Goal: Task Accomplishment & Management: Manage account settings

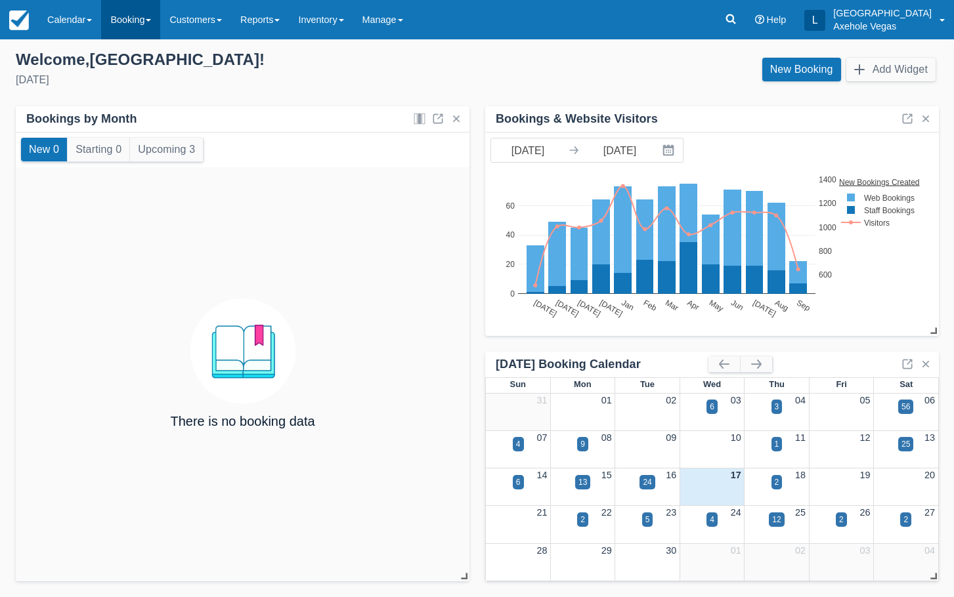
click at [154, 34] on link "Booking" at bounding box center [130, 19] width 59 height 39
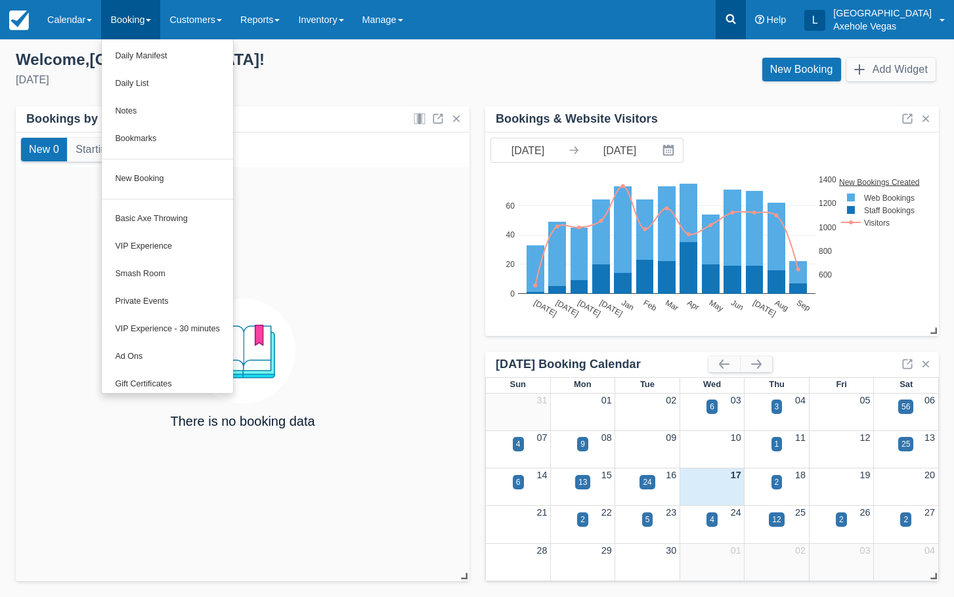
click at [746, 28] on link at bounding box center [730, 19] width 30 height 39
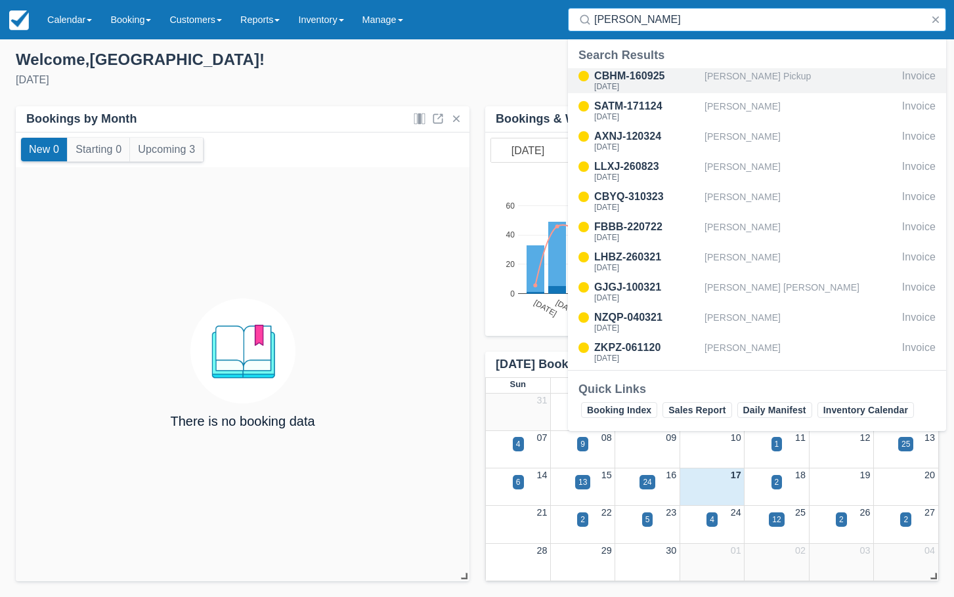
type input "renee"
click at [720, 73] on div "[PERSON_NAME] Pickup" at bounding box center [800, 80] width 192 height 25
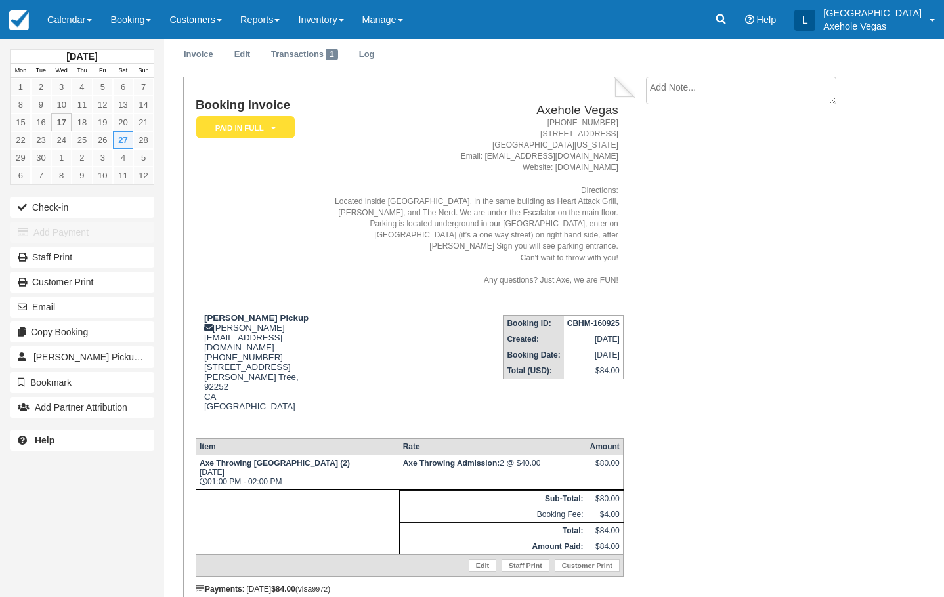
scroll to position [66, 0]
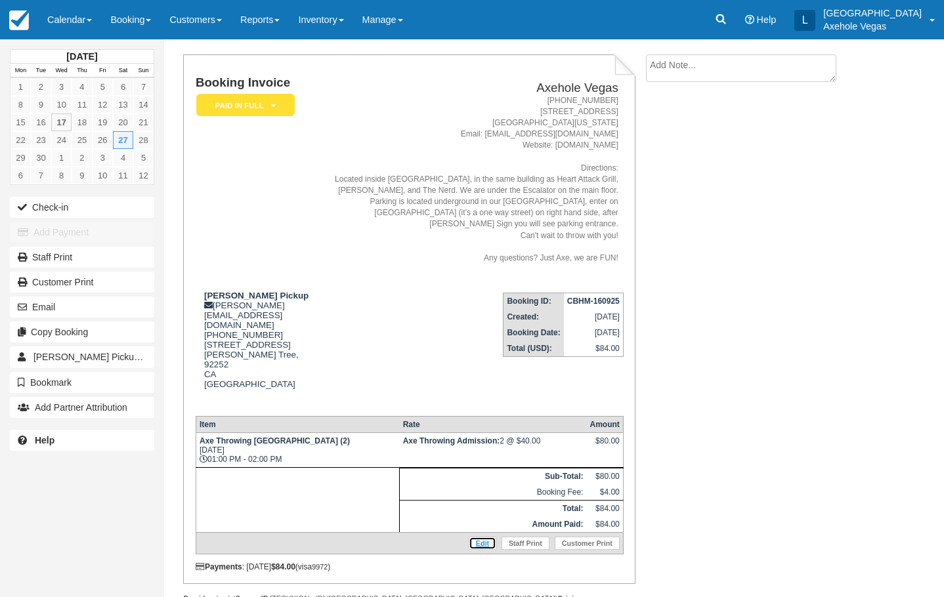
click at [469, 537] on link "Edit" at bounding box center [483, 543] width 28 height 13
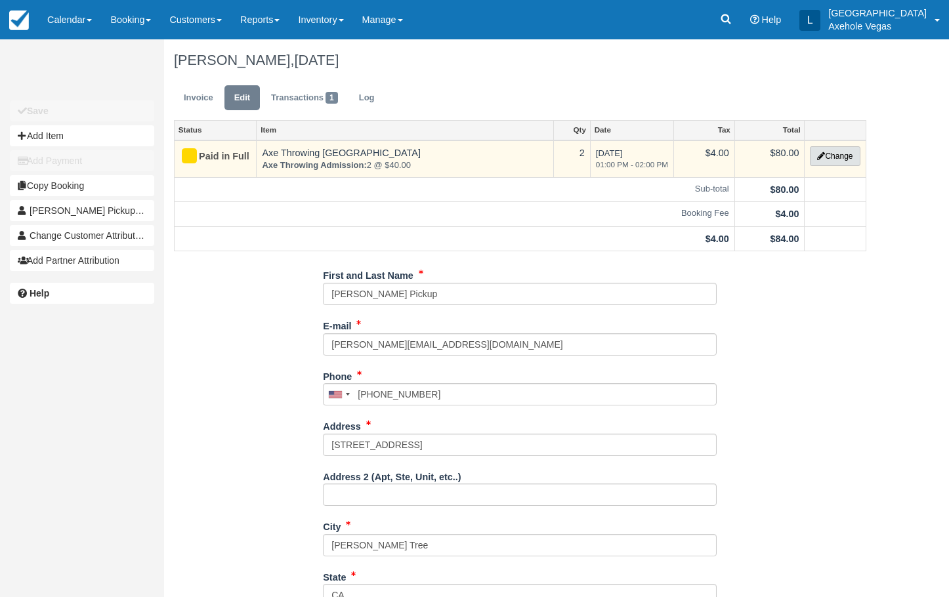
click at [820, 153] on icon "button" at bounding box center [821, 156] width 8 height 8
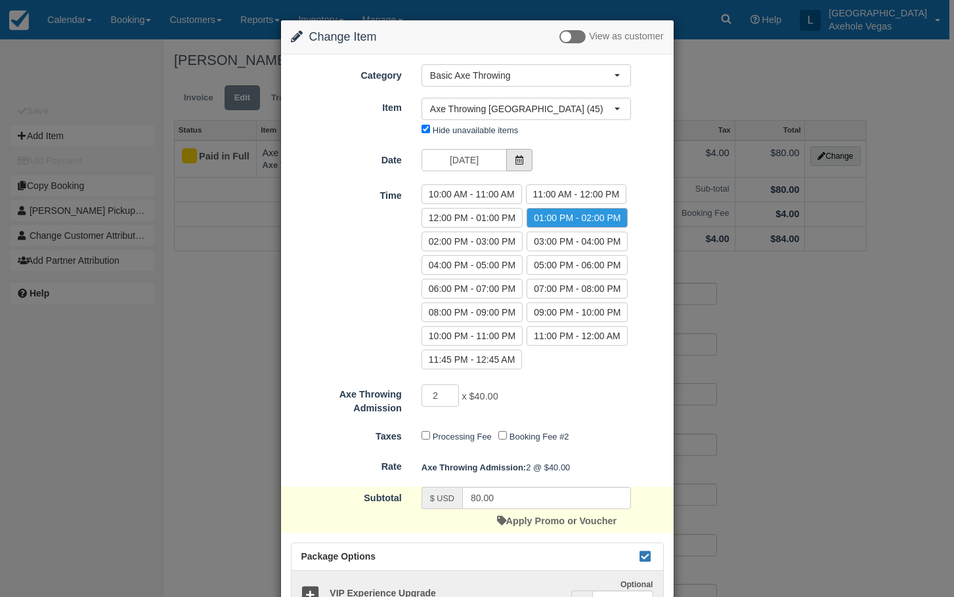
click at [509, 155] on span at bounding box center [519, 160] width 26 height 22
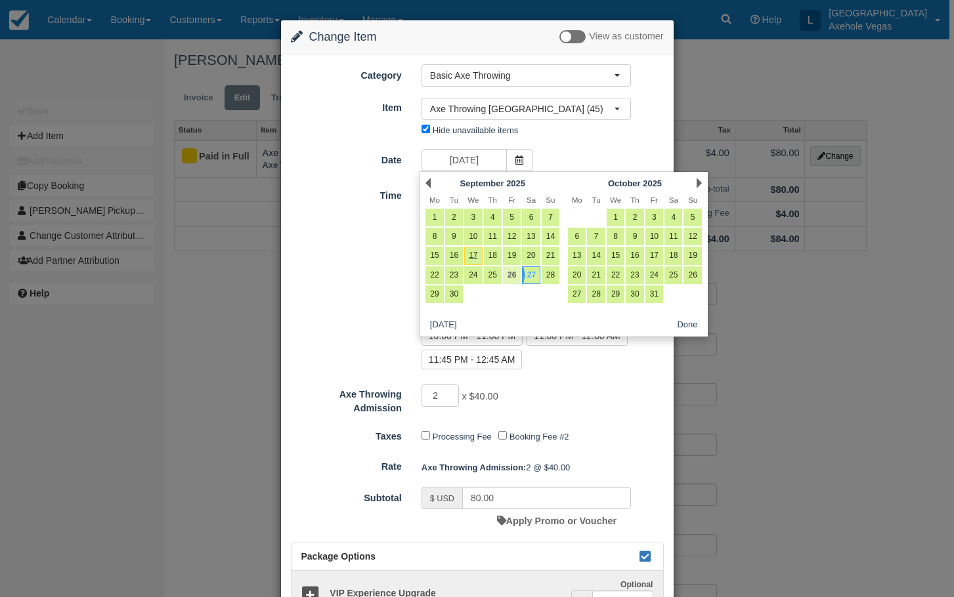
click at [515, 272] on link "26" at bounding box center [512, 276] width 18 height 18
type input "Fri 26 Sep 2025"
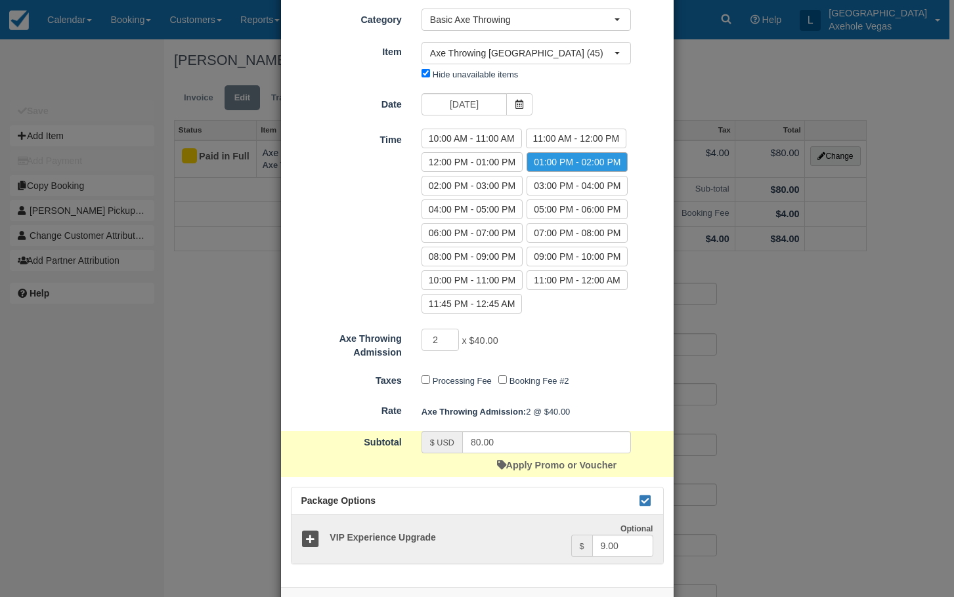
scroll to position [109, 0]
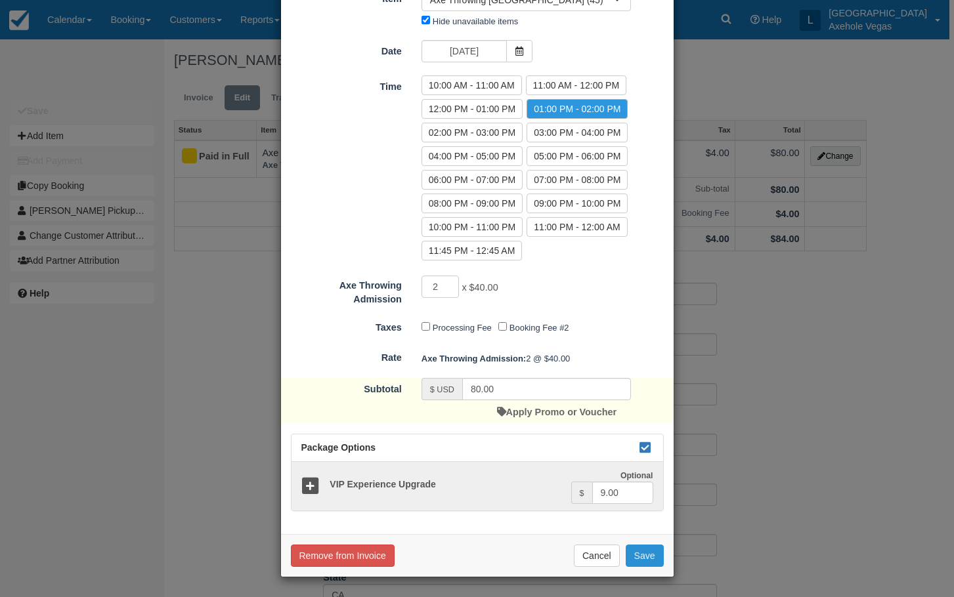
click at [643, 558] on button "Save" at bounding box center [645, 556] width 38 height 22
checkbox input "false"
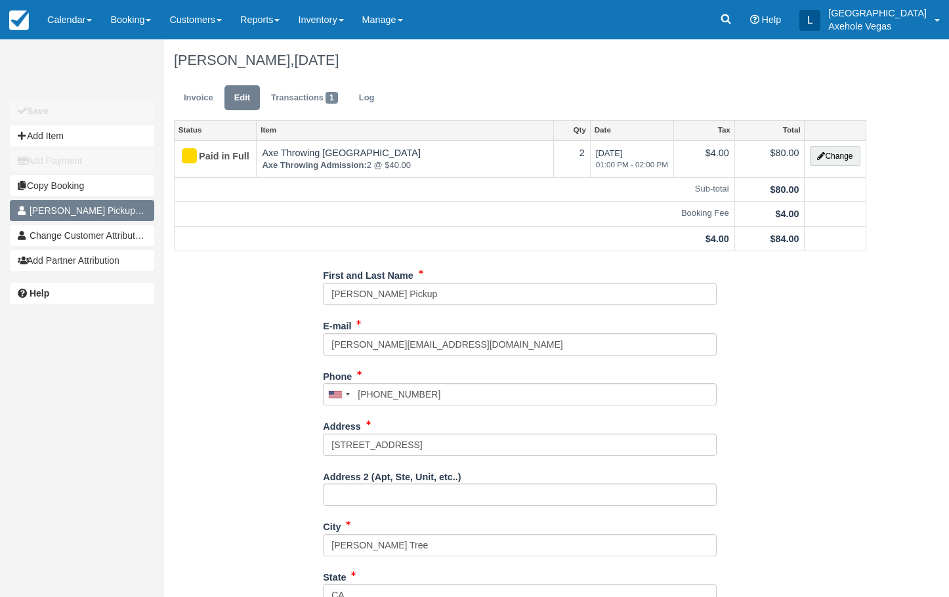
click at [138, 211] on span "1" at bounding box center [144, 211] width 12 height 12
click at [210, 102] on link "Invoice" at bounding box center [198, 98] width 49 height 26
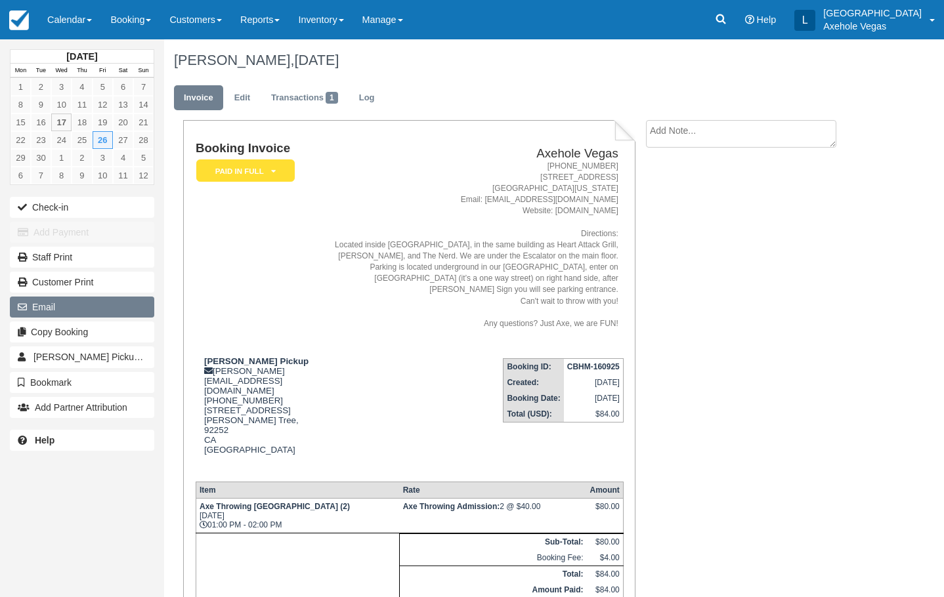
click at [93, 310] on button "Email" at bounding box center [82, 307] width 144 height 21
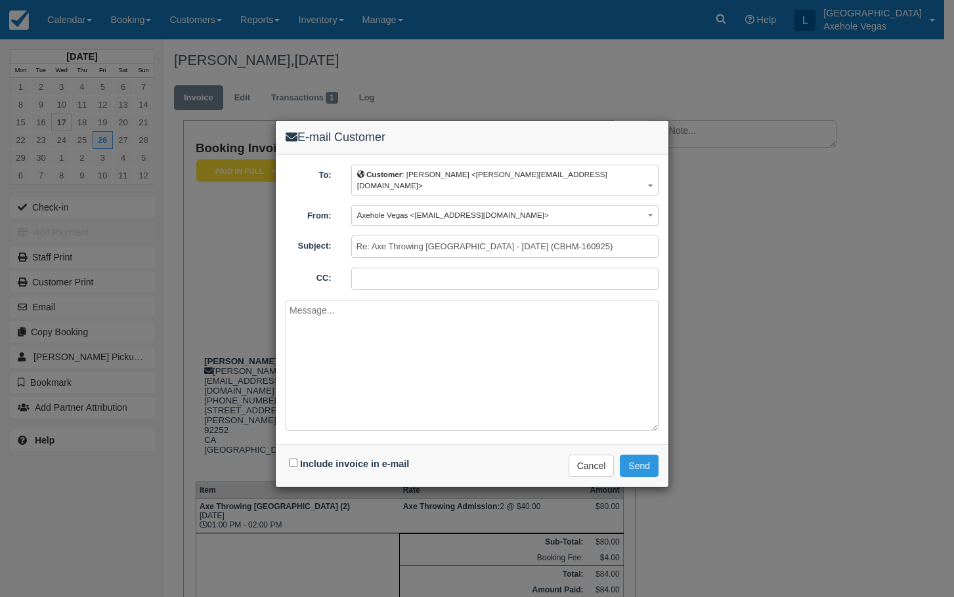
click at [297, 455] on div "Include invoice in e-mail" at bounding box center [351, 464] width 130 height 19
click at [293, 459] on input "Include invoice in e-mail" at bounding box center [293, 463] width 9 height 9
checkbox input "true"
click at [642, 455] on button "Send" at bounding box center [639, 466] width 39 height 22
